Goal: Find specific page/section: Find specific page/section

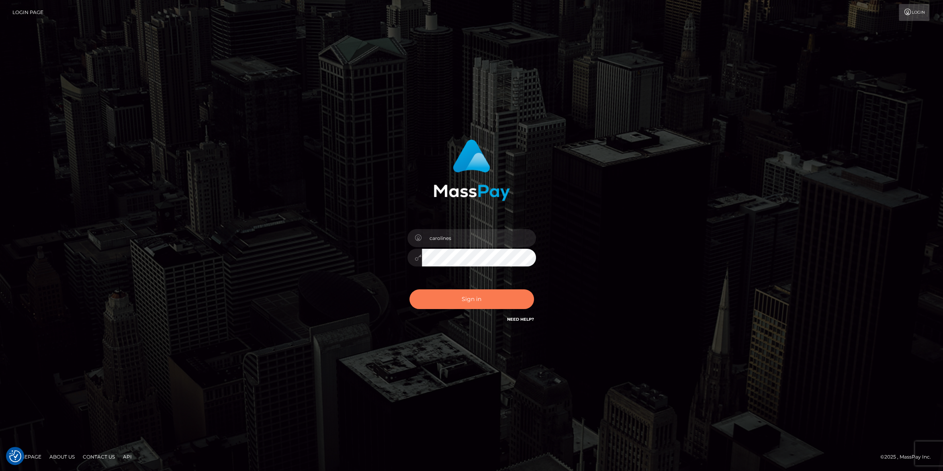
click at [465, 303] on button "Sign in" at bounding box center [471, 299] width 125 height 20
click at [481, 303] on button "Sign in" at bounding box center [471, 299] width 125 height 20
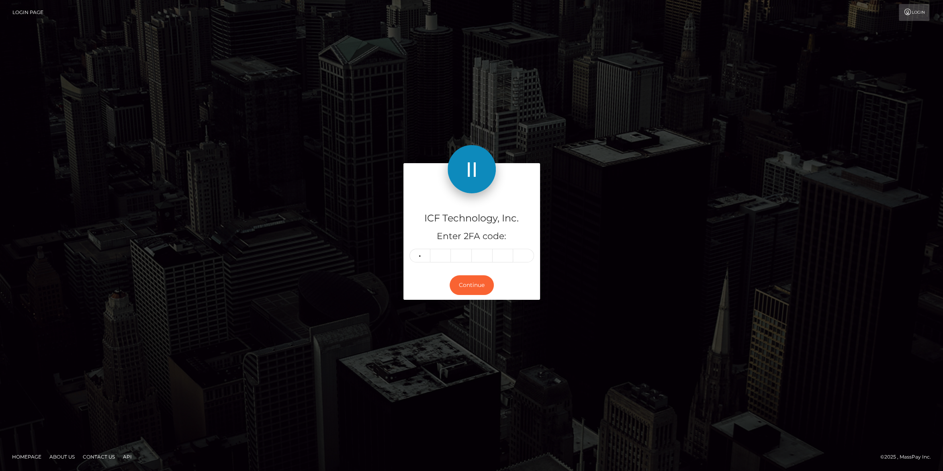
type input "7"
type input "8"
type input "6"
type input "9"
type input "7"
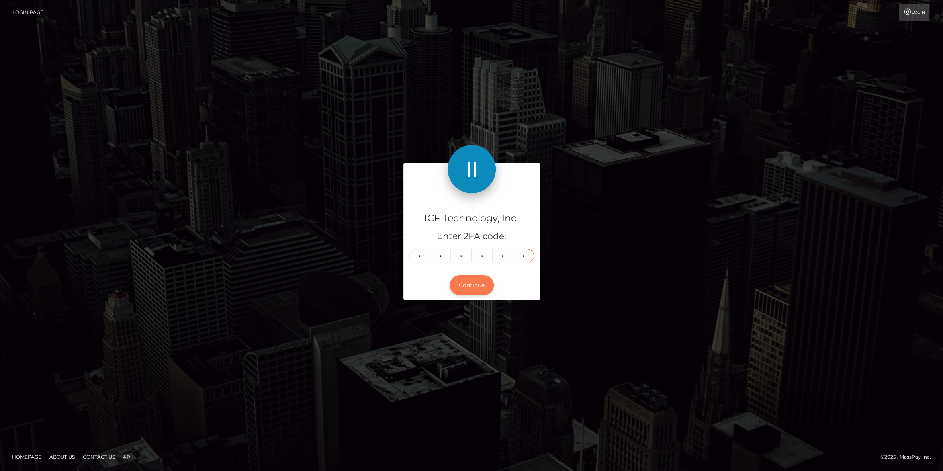
type input "9"
click at [458, 292] on button "Continue" at bounding box center [472, 285] width 44 height 20
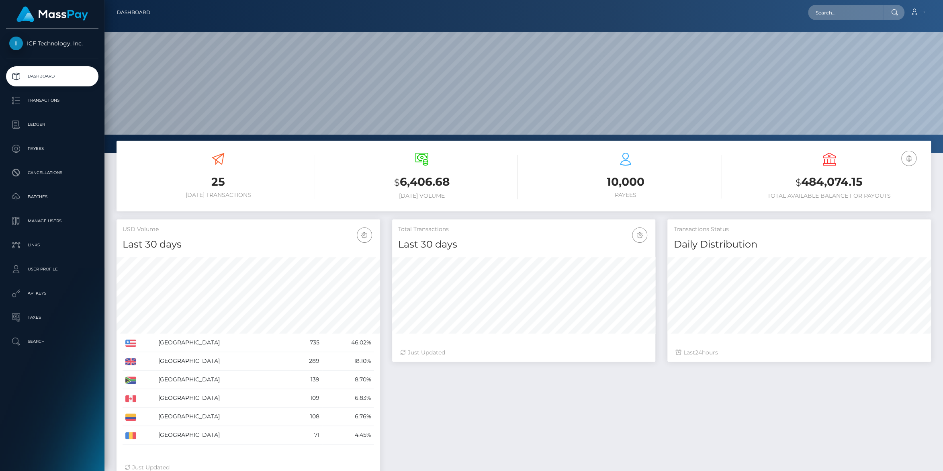
scroll to position [142, 263]
click at [35, 147] on p "Payees" at bounding box center [52, 149] width 86 height 12
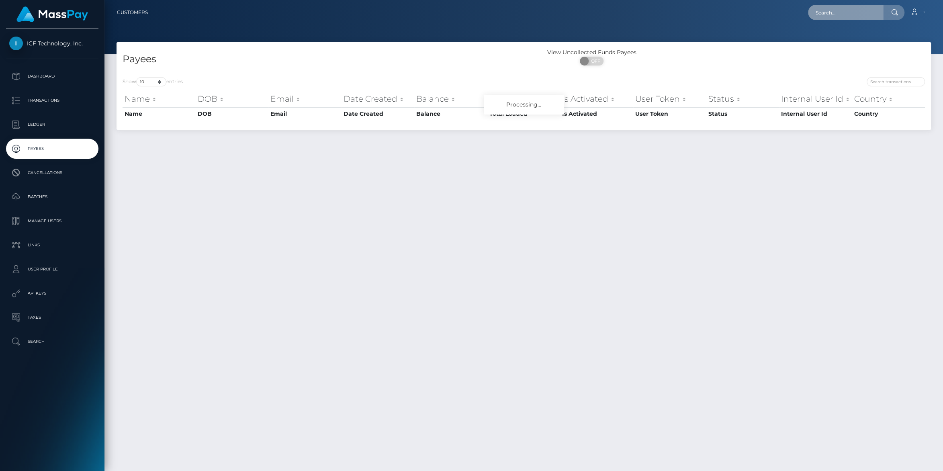
click at [819, 11] on input "text" at bounding box center [846, 12] width 76 height 15
paste input "[EMAIL_ADDRESS][DOMAIN_NAME]"
type input "[EMAIL_ADDRESS][DOMAIN_NAME]"
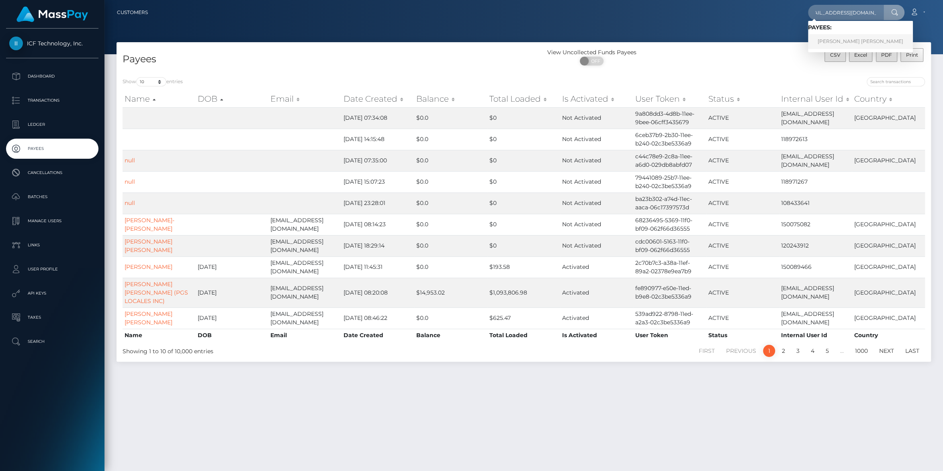
click at [827, 39] on link "MARIA ALEJANDRA GOMEZ QUEVEDO" at bounding box center [860, 41] width 105 height 15
